Goal: Task Accomplishment & Management: Manage account settings

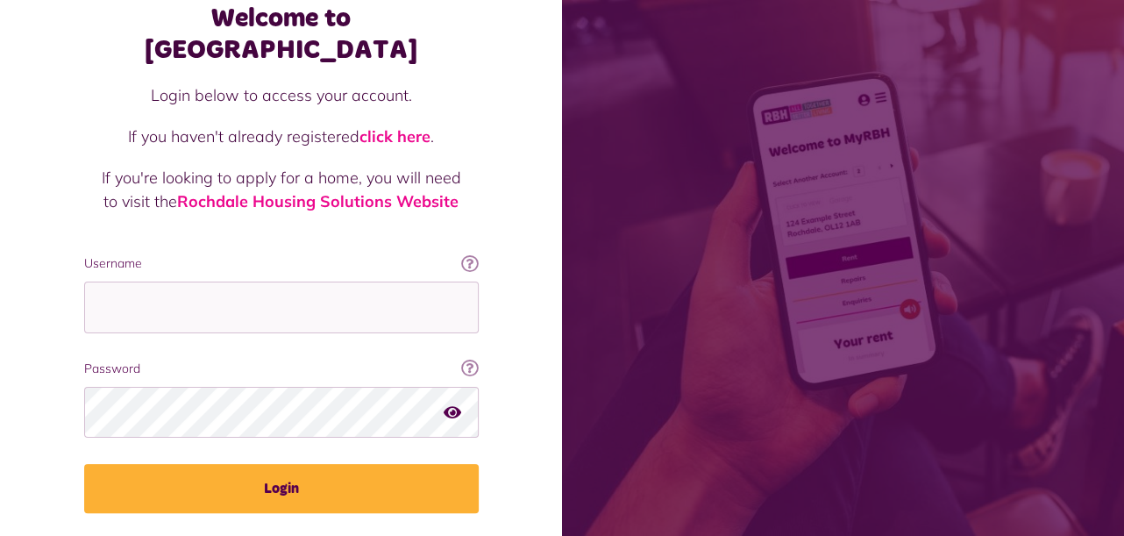
scroll to position [136, 0]
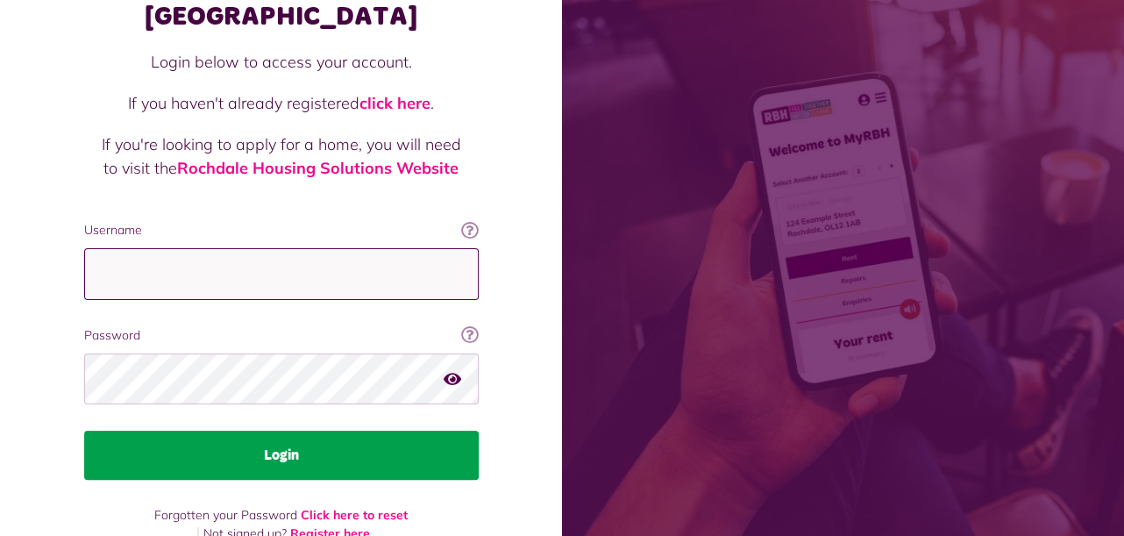
type input "**********"
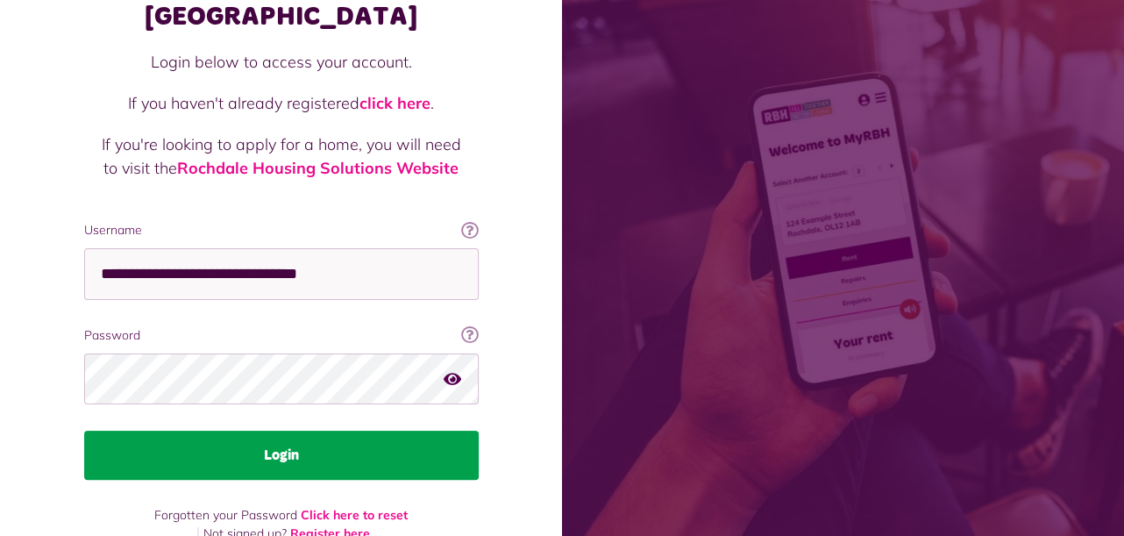
click at [263, 431] on button "Login" at bounding box center [281, 455] width 395 height 49
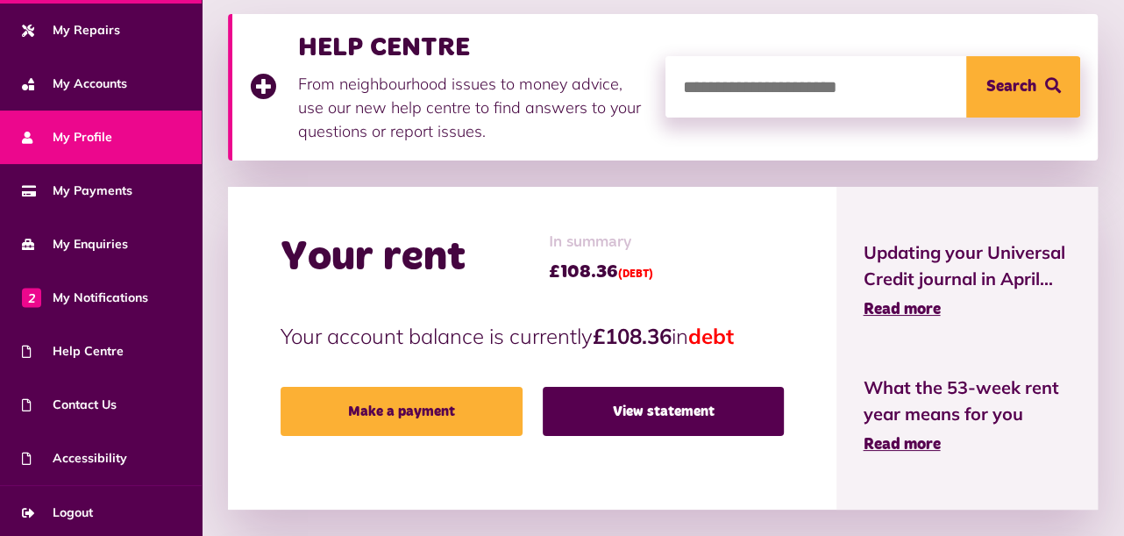
scroll to position [351, 0]
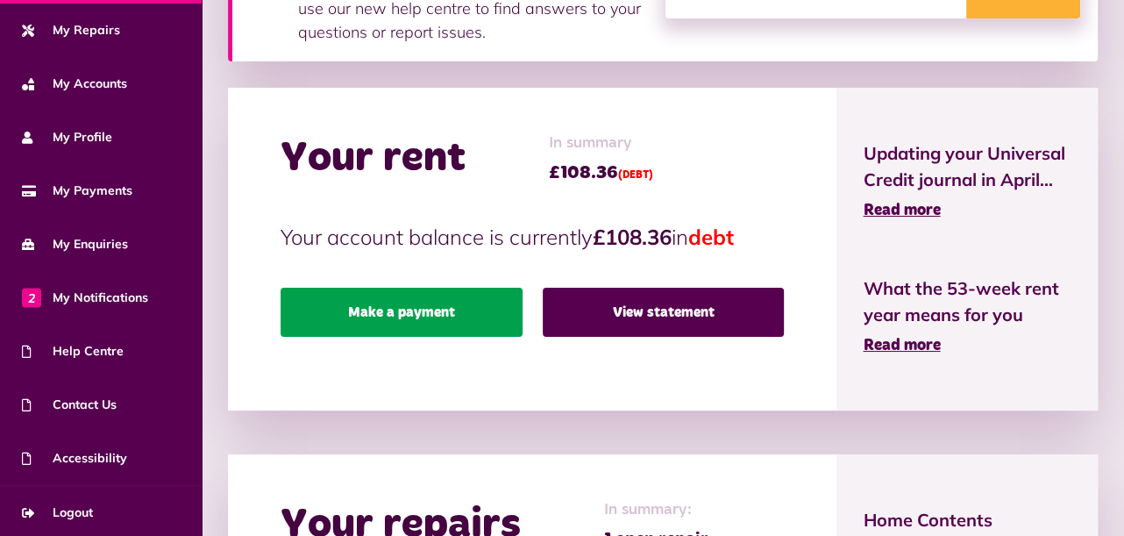
click at [394, 317] on link "Make a payment" at bounding box center [402, 312] width 242 height 49
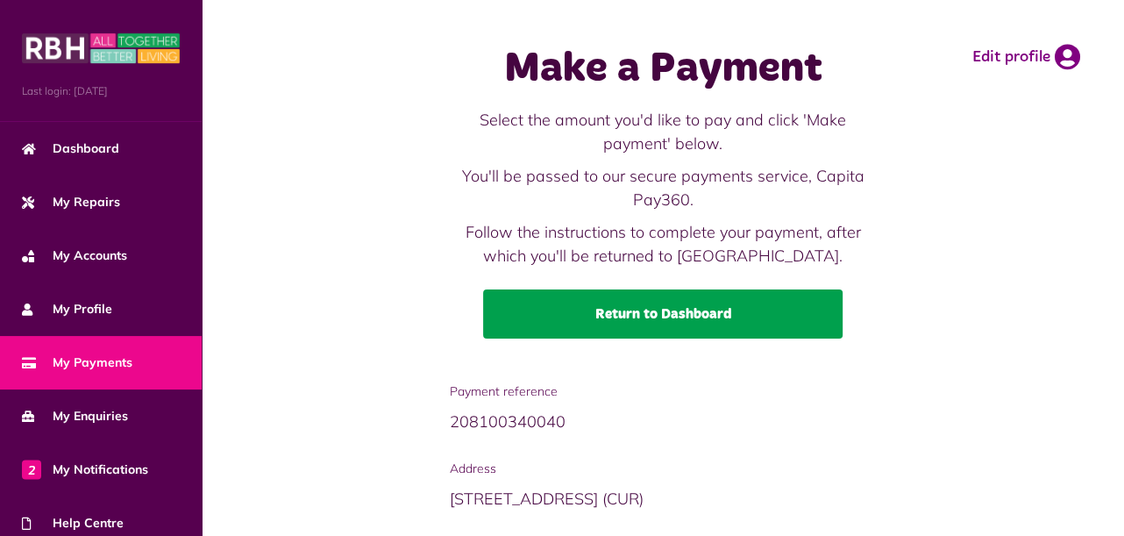
click at [659, 318] on link "Return to Dashboard" at bounding box center [663, 313] width 360 height 49
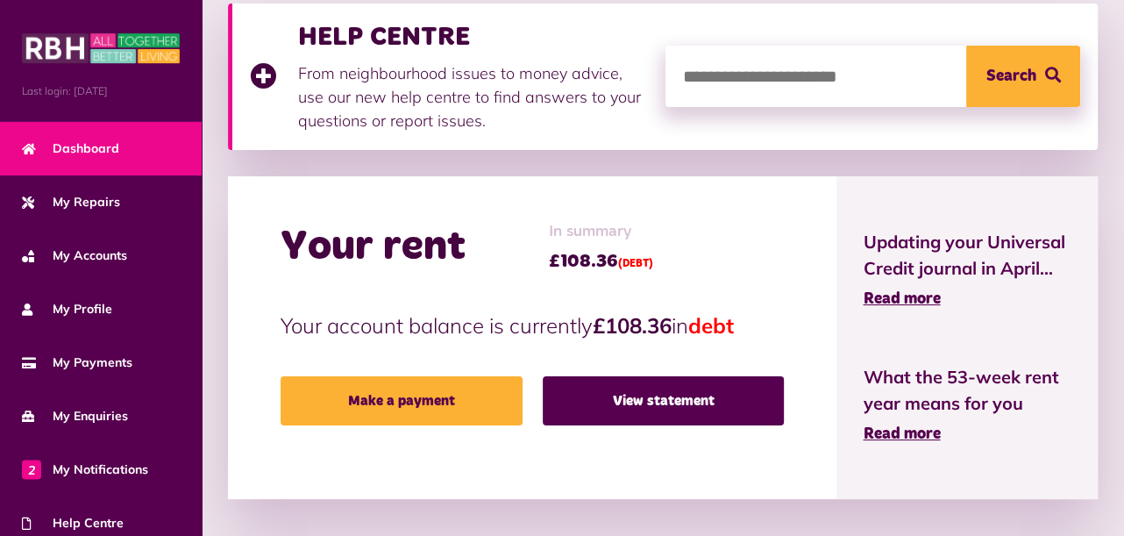
scroll to position [263, 0]
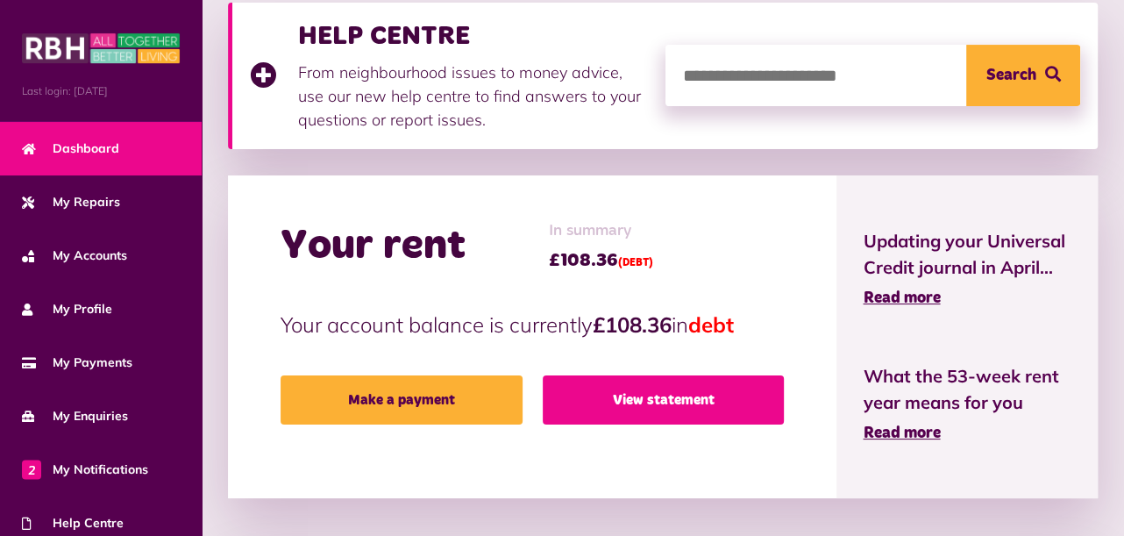
click at [687, 391] on link "View statement" at bounding box center [664, 399] width 242 height 49
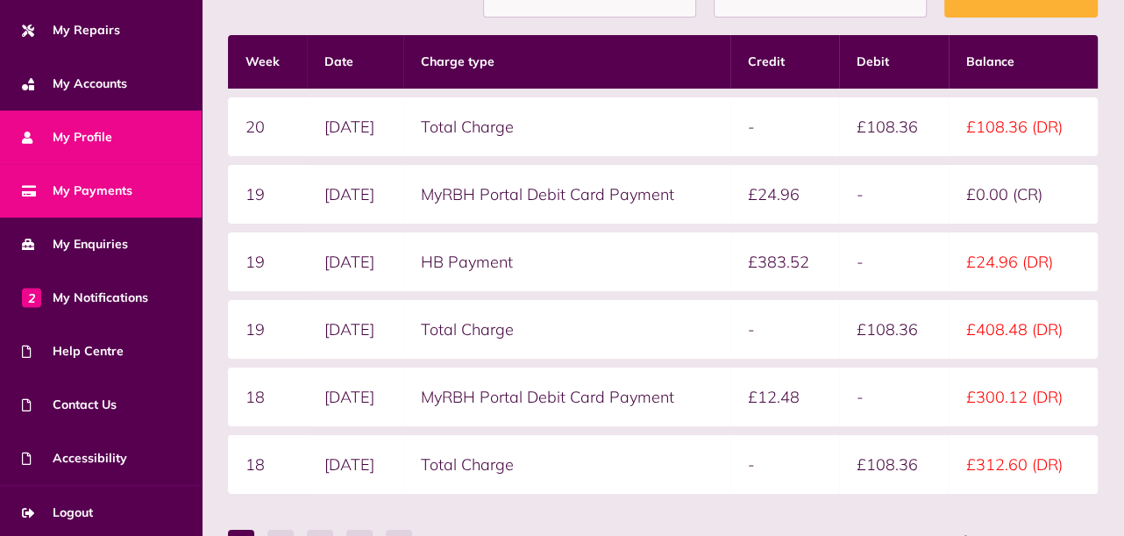
scroll to position [351, 0]
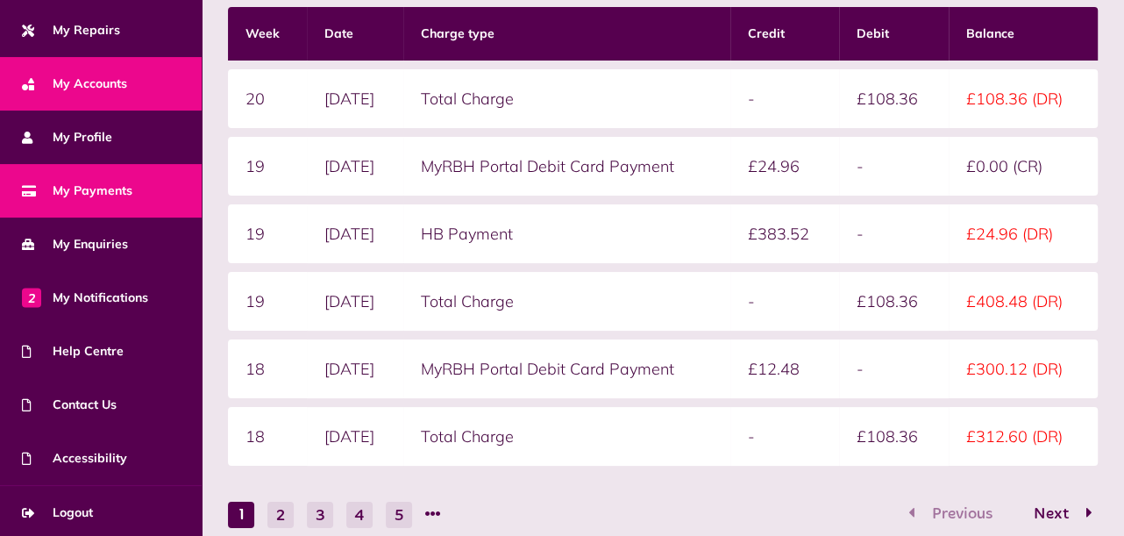
click at [100, 84] on span "My Accounts" at bounding box center [74, 84] width 105 height 18
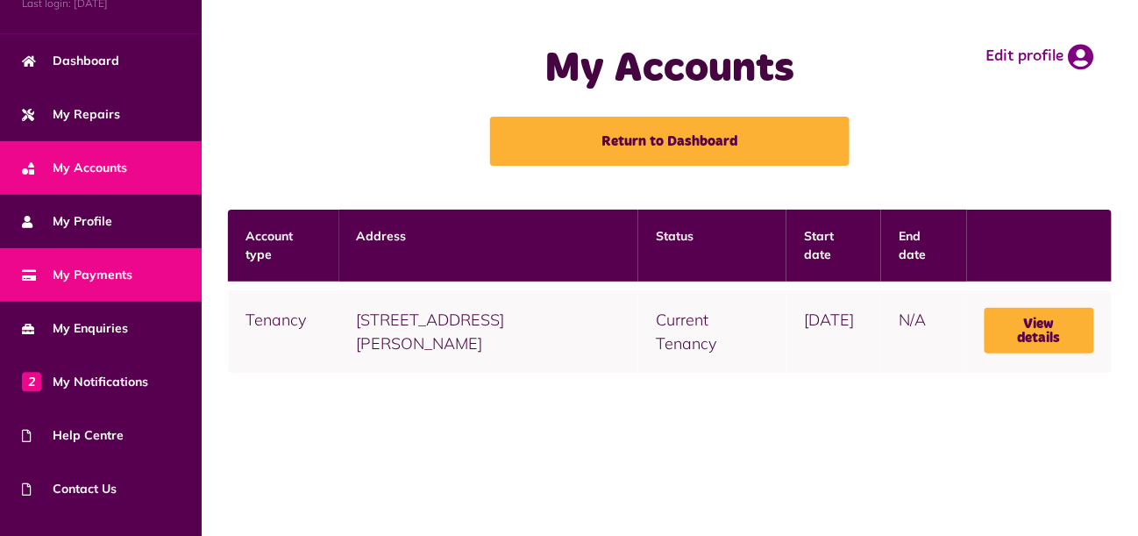
scroll to position [172, 0]
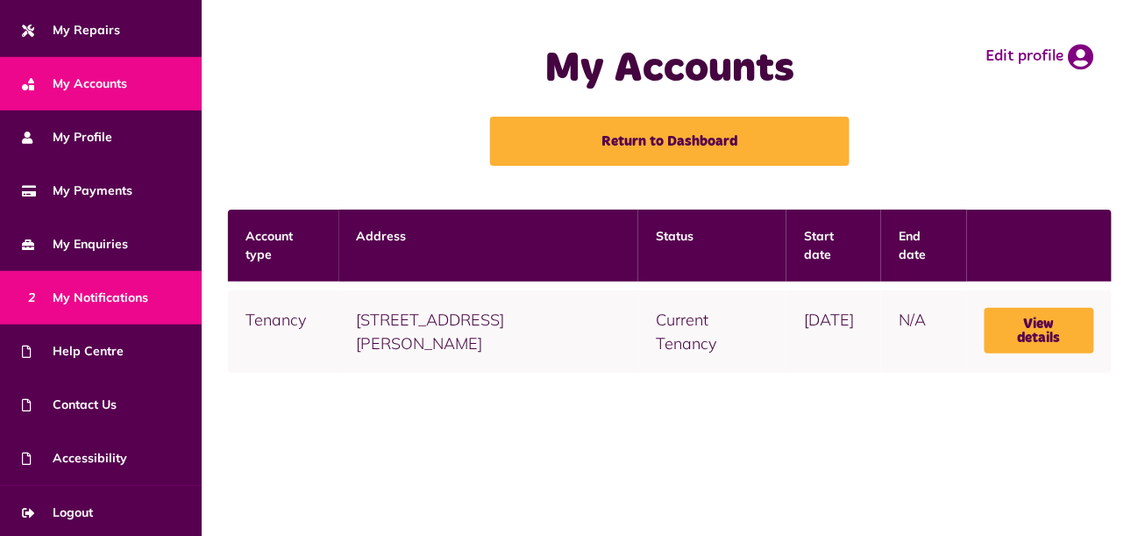
click at [103, 292] on span "2 My Notifications" at bounding box center [85, 297] width 126 height 18
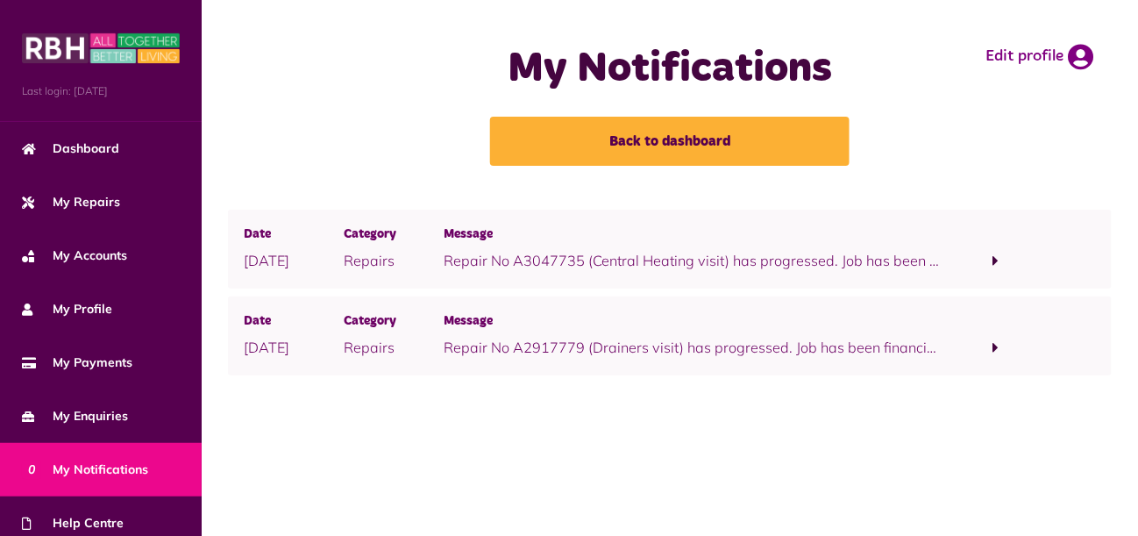
click at [996, 258] on span at bounding box center [996, 261] width 6 height 16
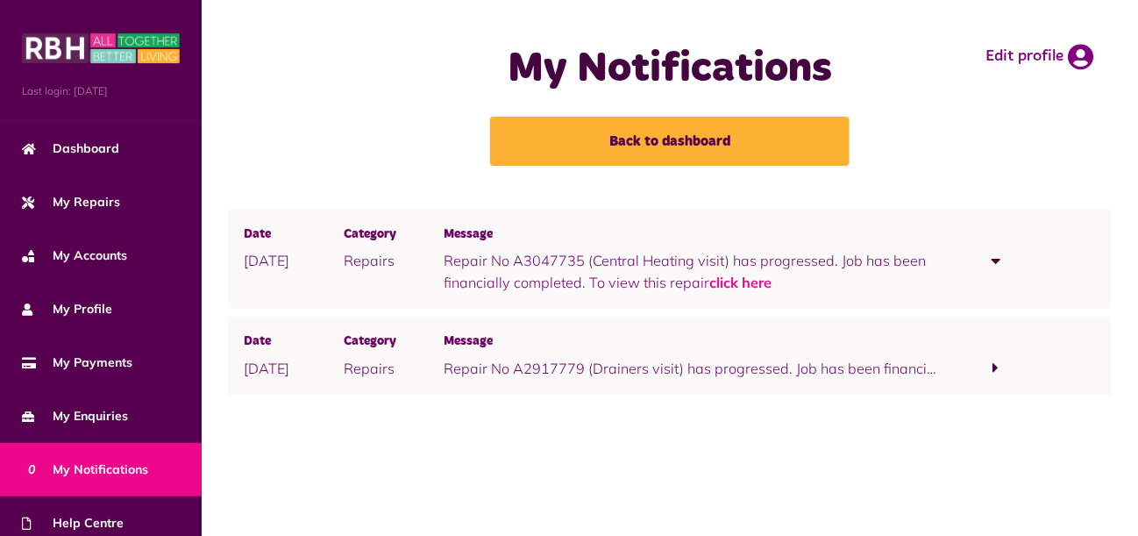
click at [995, 362] on span at bounding box center [996, 368] width 6 height 16
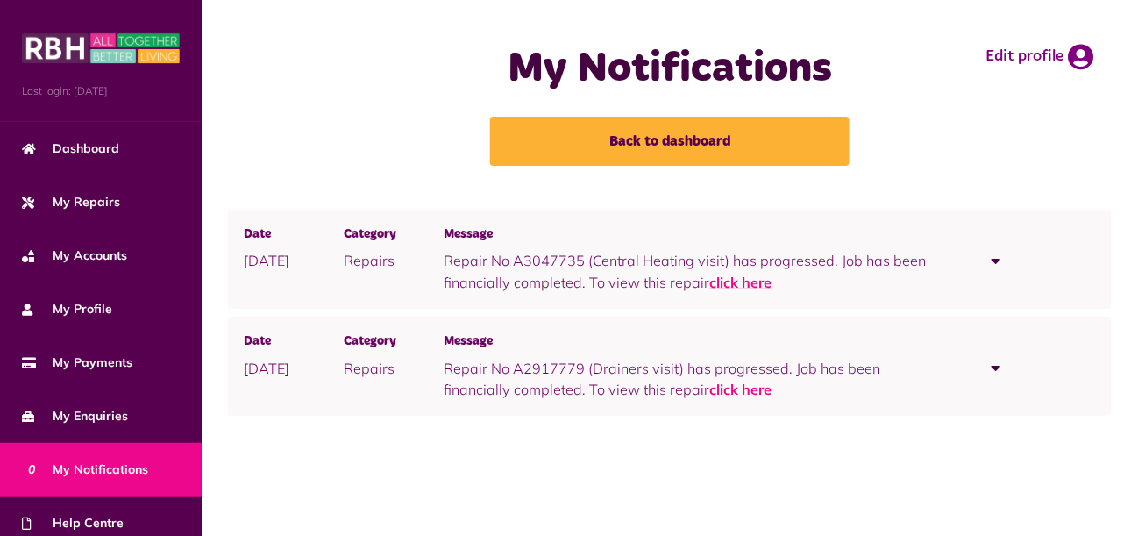
click at [732, 281] on link "click here" at bounding box center [741, 283] width 62 height 18
click at [721, 281] on link "click here" at bounding box center [741, 283] width 62 height 18
click at [994, 260] on span at bounding box center [996, 261] width 10 height 16
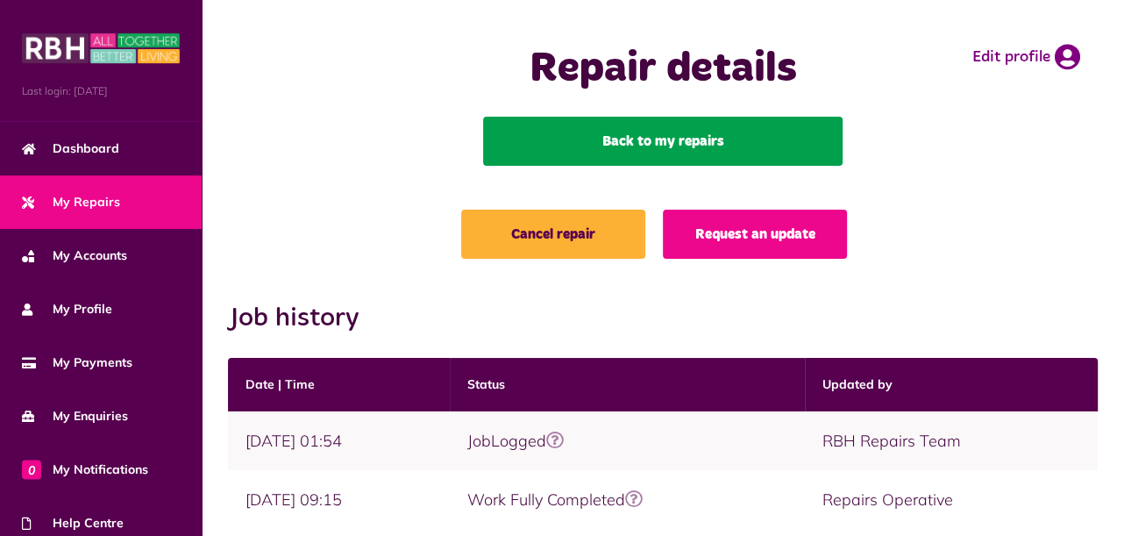
click at [659, 143] on link "Back to my repairs" at bounding box center [663, 141] width 360 height 49
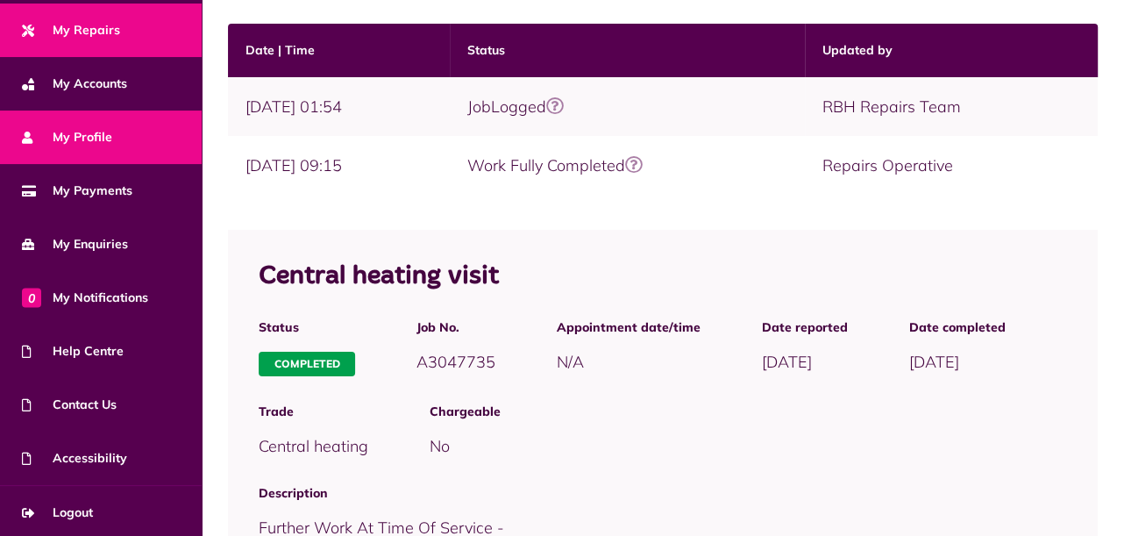
scroll to position [351, 0]
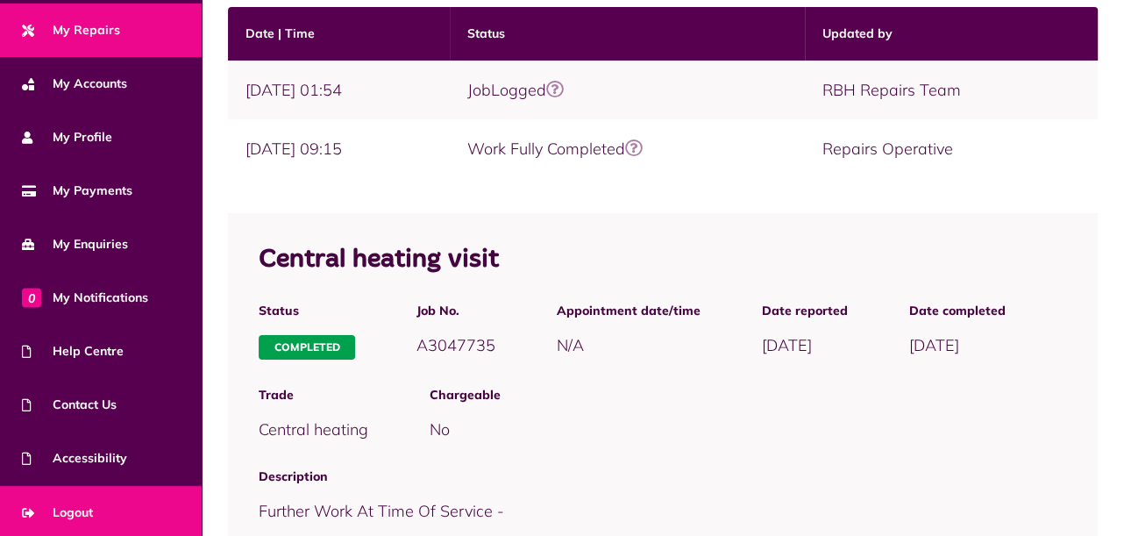
click at [80, 506] on span "Logout" at bounding box center [57, 512] width 71 height 18
